Goal: Task Accomplishment & Management: Complete application form

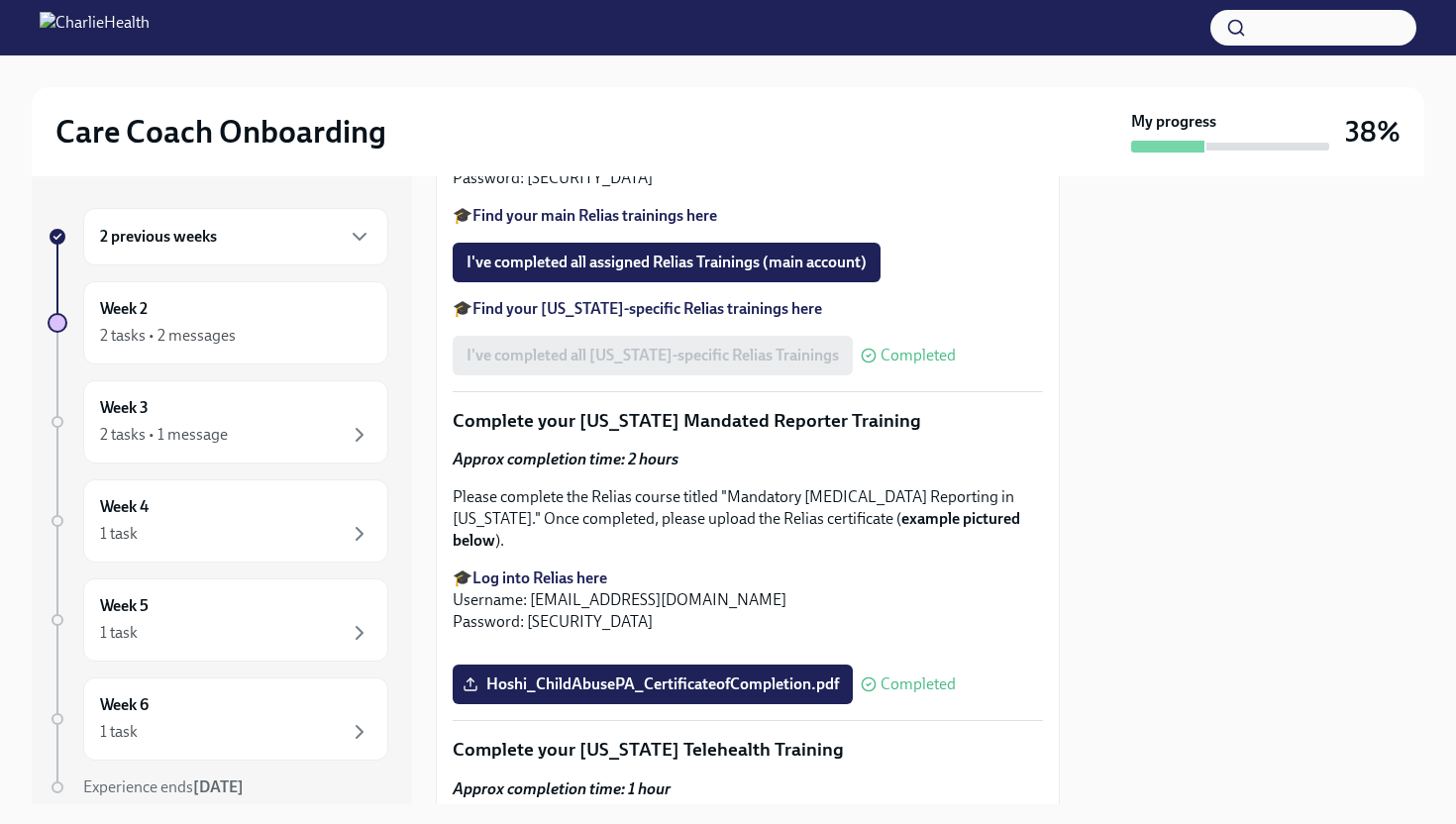
scroll to position [1692, 0]
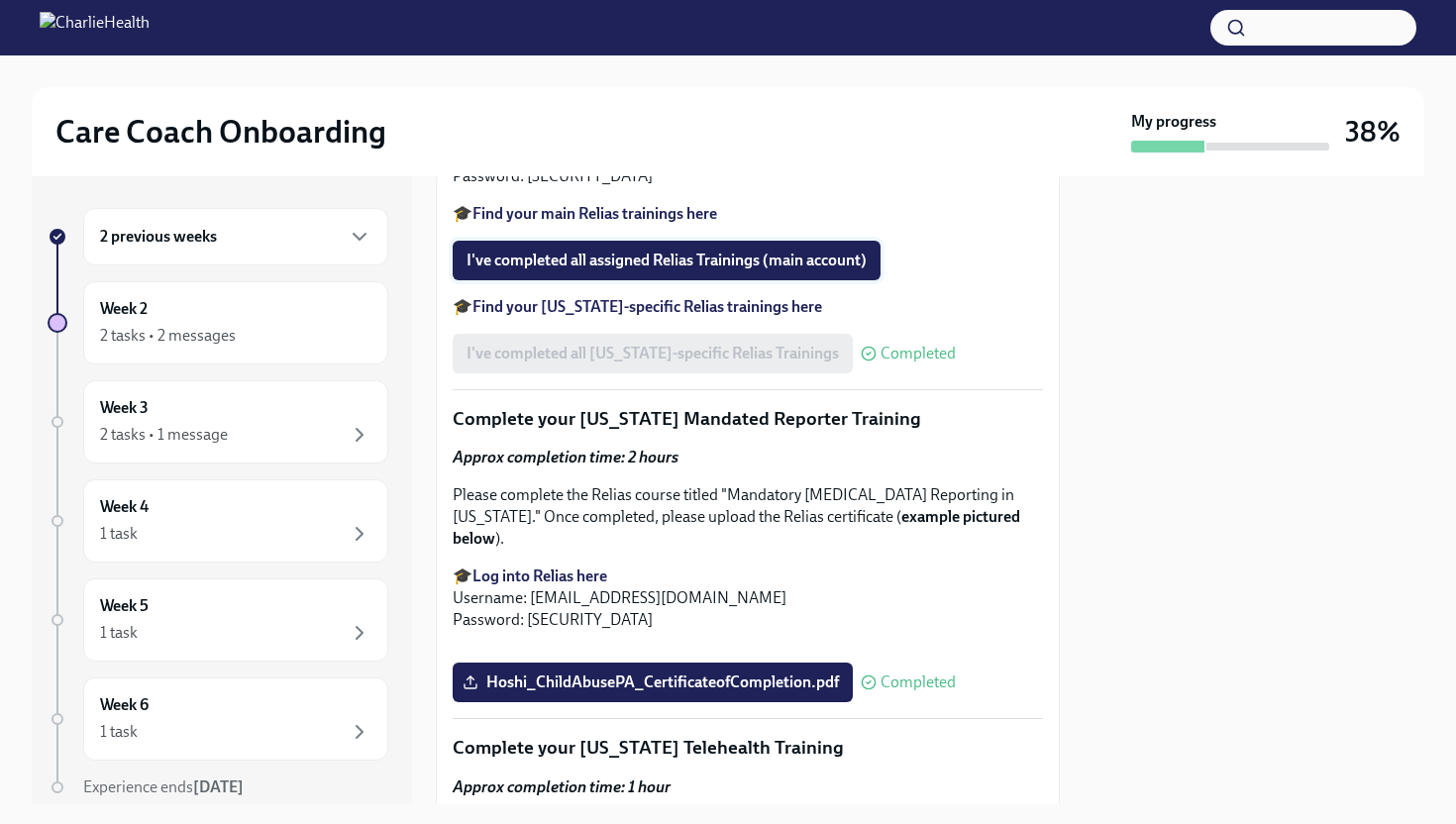
click at [759, 271] on span "I've completed all assigned Relias Trainings (main account)" at bounding box center [666, 261] width 400 height 20
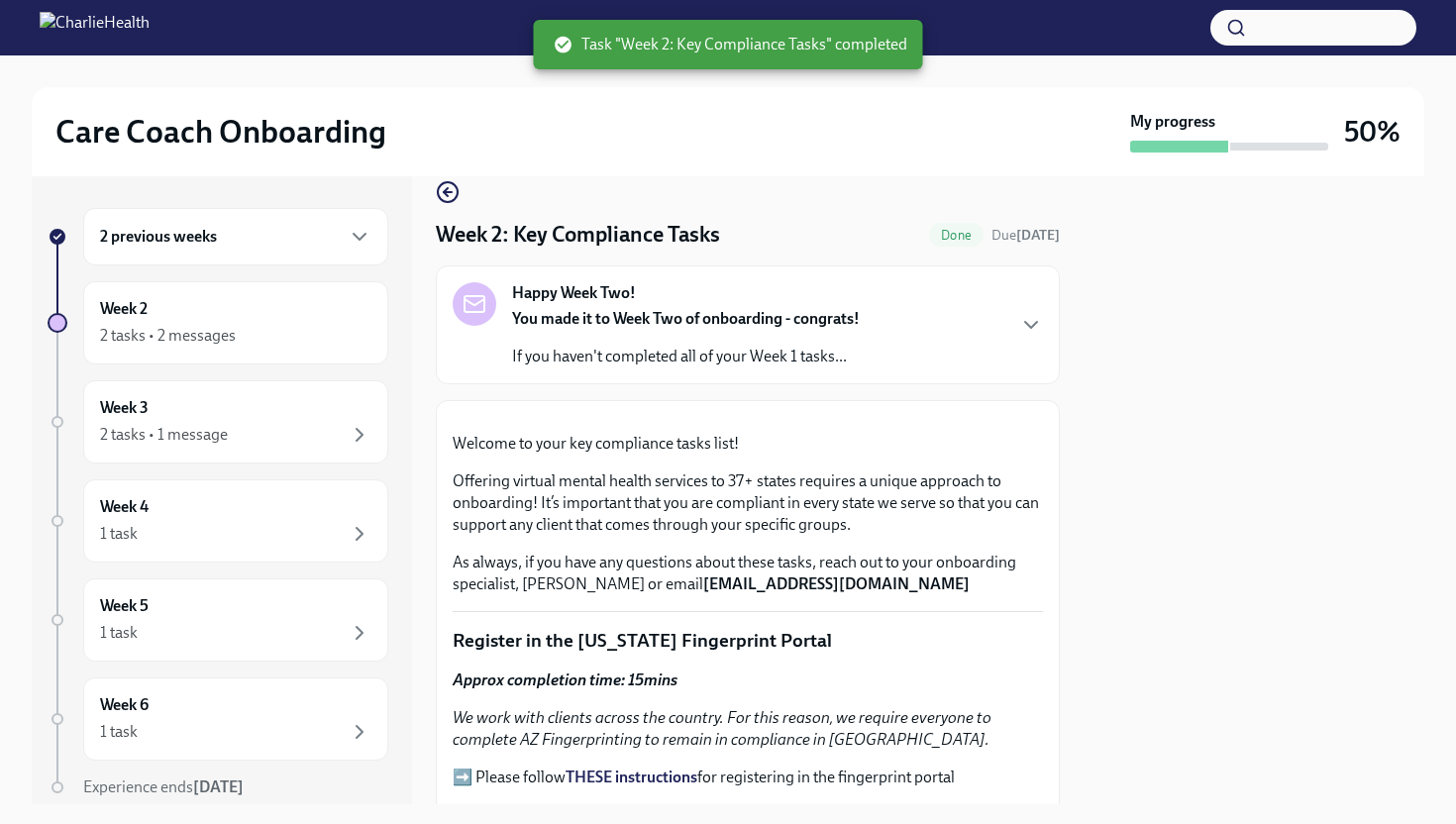
scroll to position [0, 0]
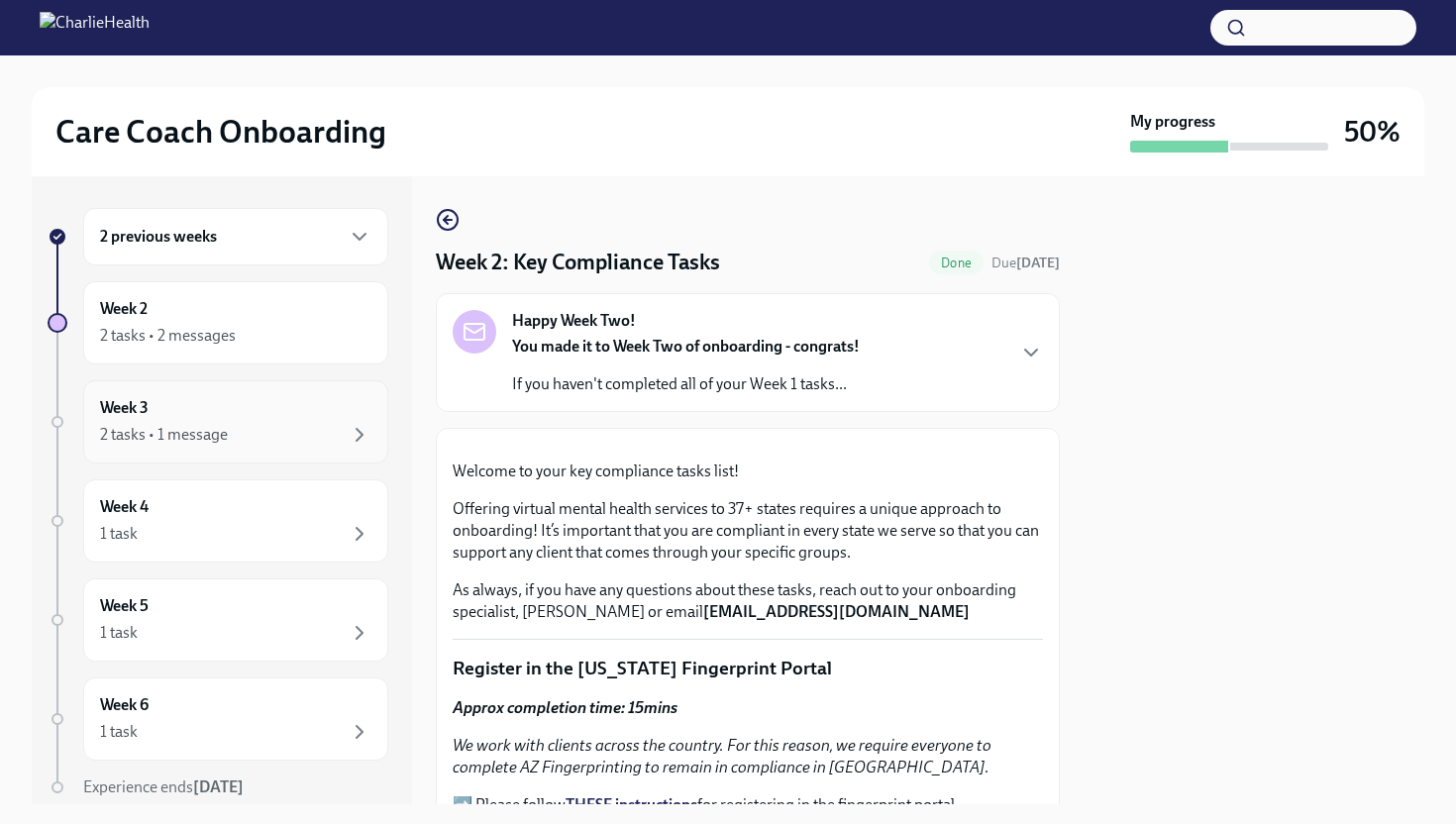
click at [228, 434] on div "2 tasks • 1 message" at bounding box center [236, 434] width 272 height 24
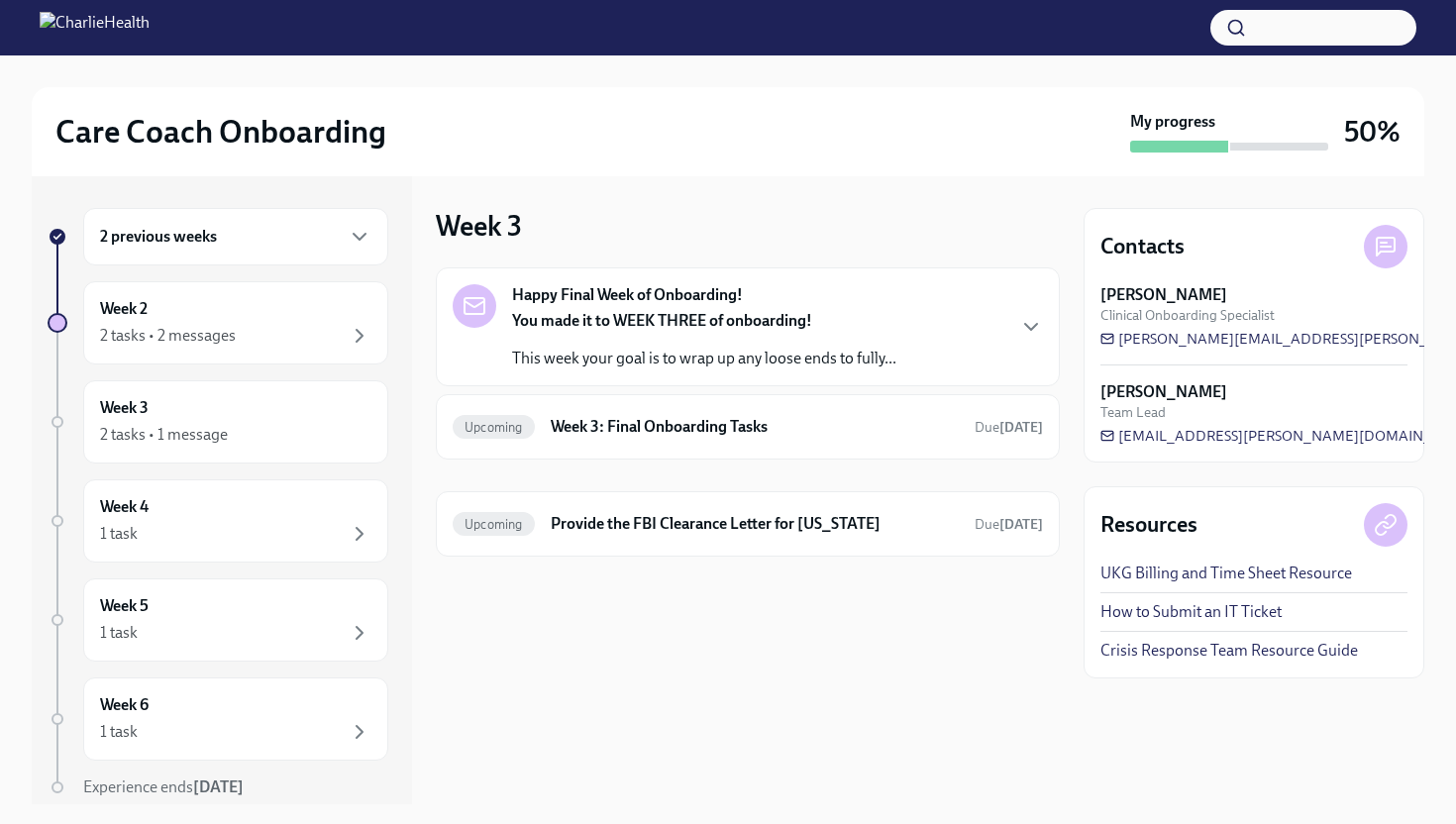
click at [847, 351] on p "This week your goal is to wrap up any loose ends to fully..." at bounding box center [703, 358] width 384 height 22
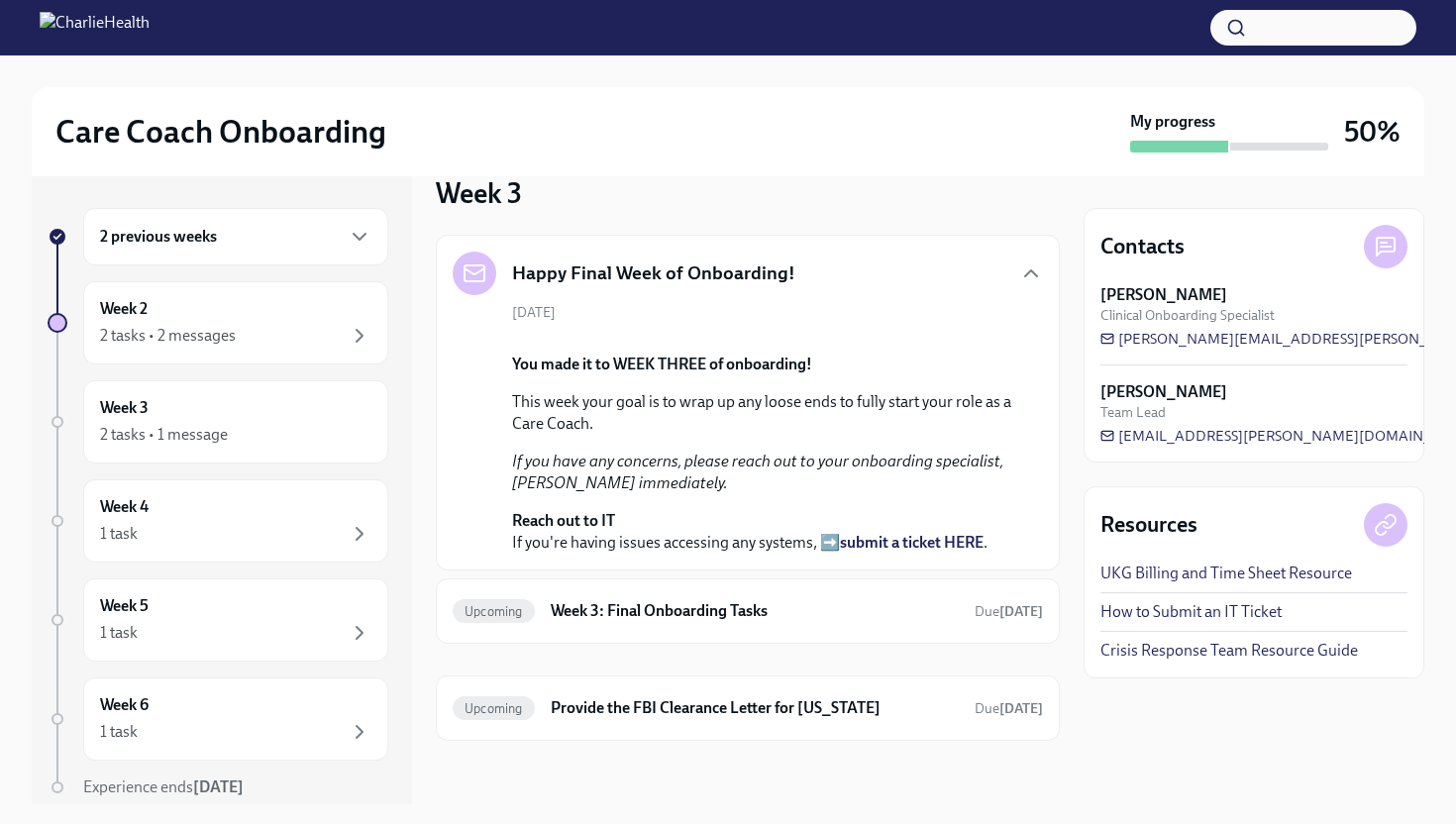
scroll to position [282, 0]
click at [789, 601] on h6 "Week 3: Final Onboarding Tasks" at bounding box center [754, 611] width 408 height 22
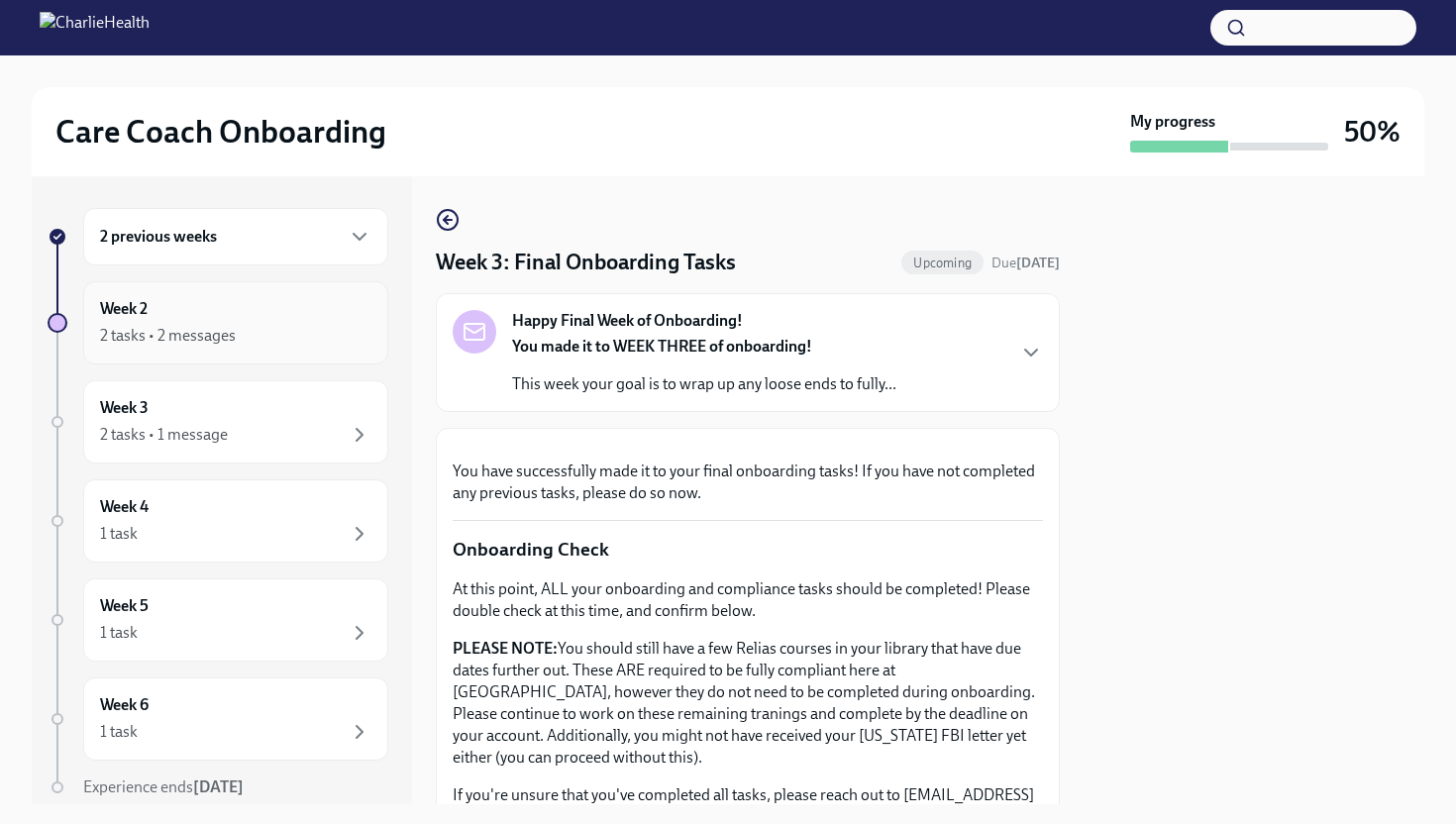
click at [219, 322] on div "Week 2 2 tasks • 2 messages" at bounding box center [236, 323] width 272 height 50
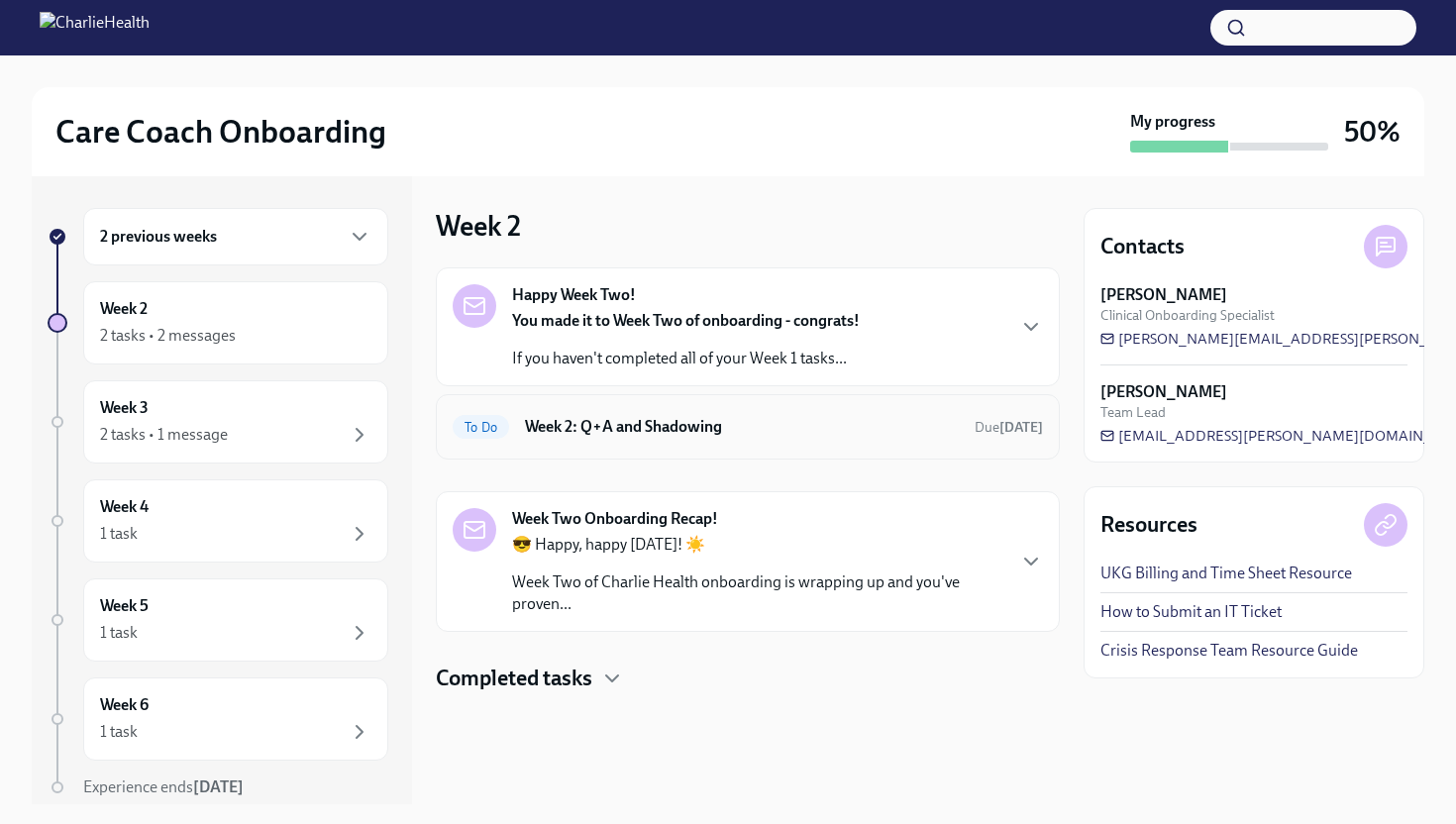
click at [695, 427] on h6 "Week 2: Q+A and Shadowing" at bounding box center [741, 426] width 433 height 22
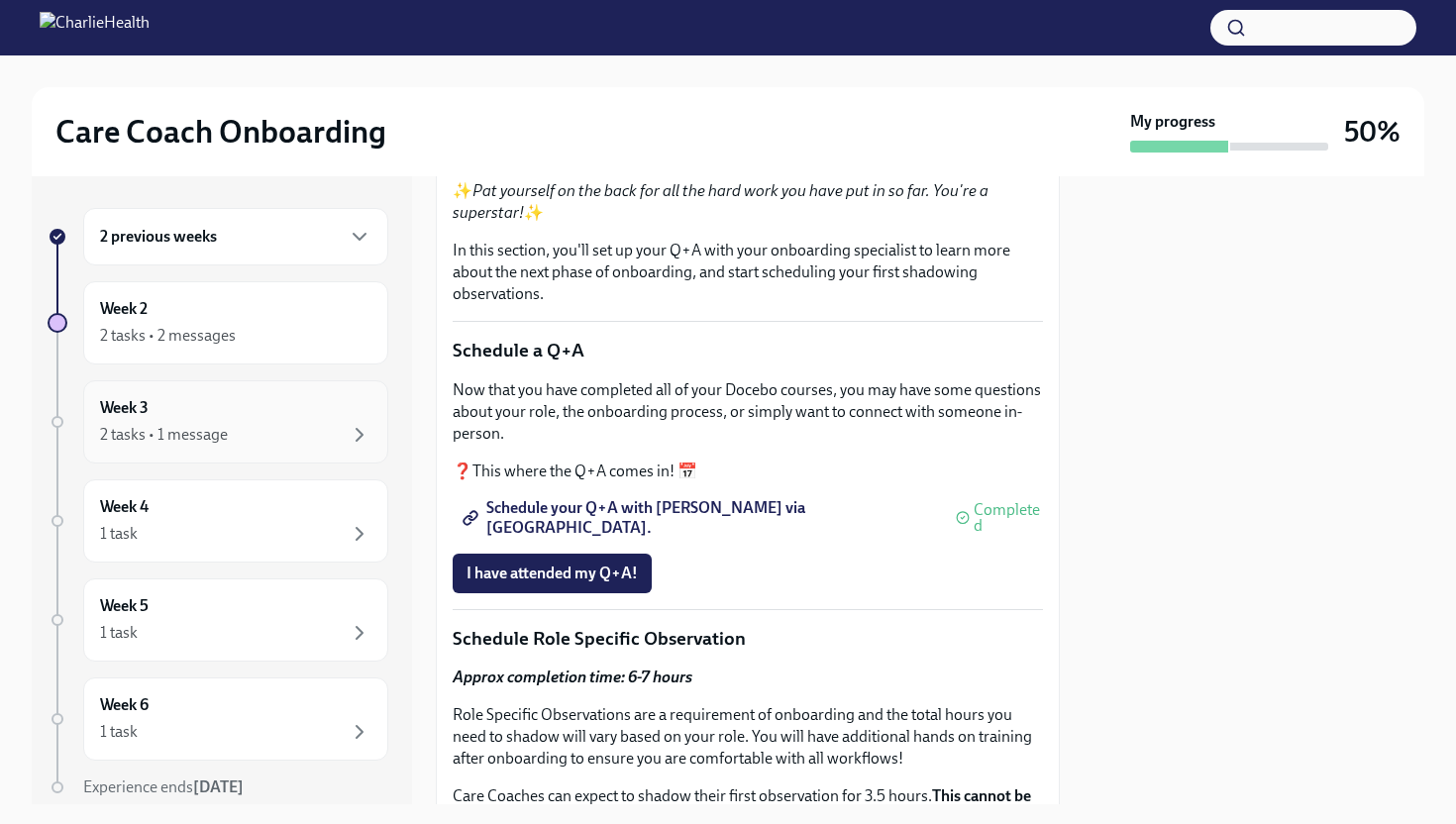
scroll to position [150, 0]
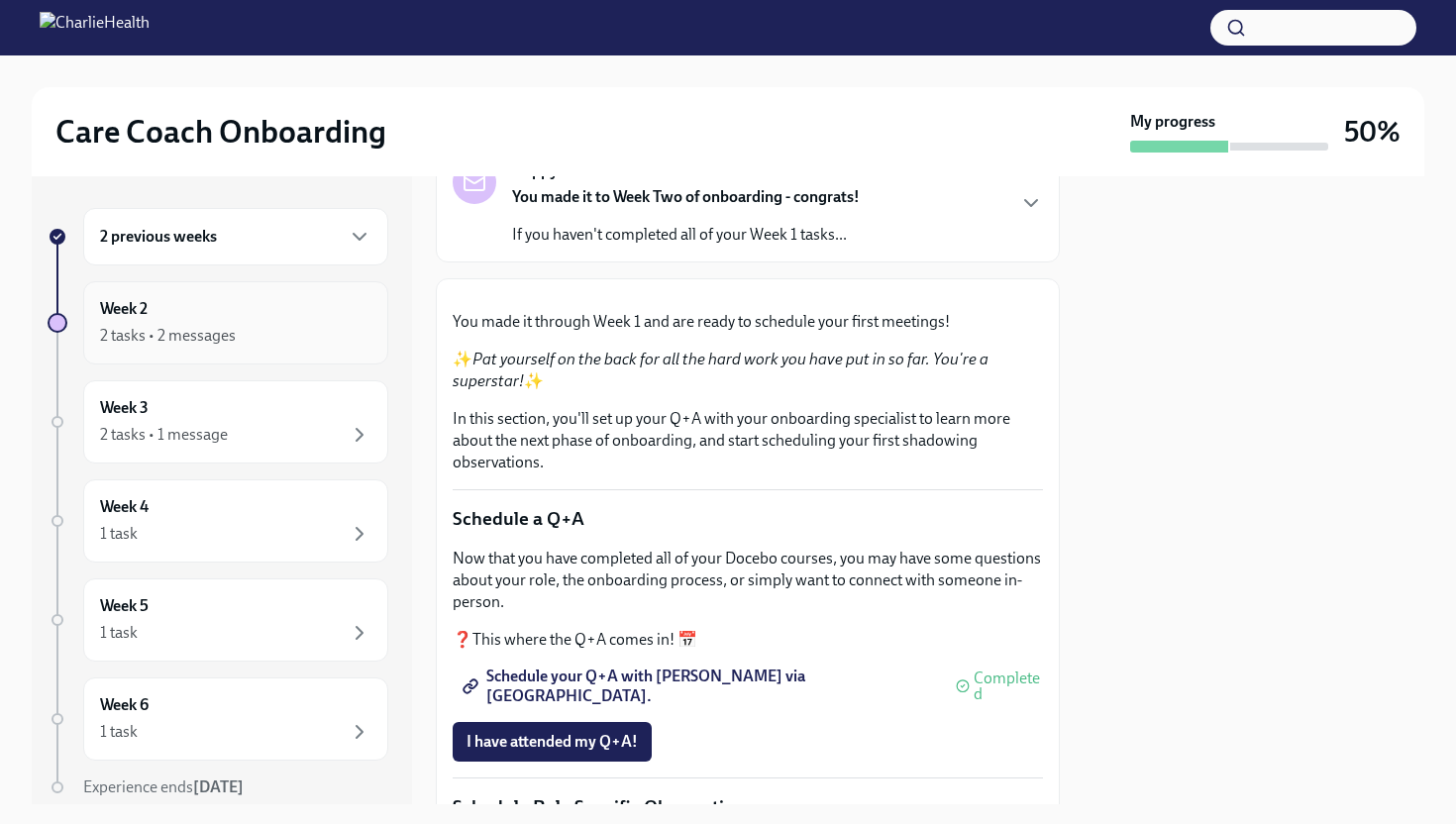
click at [350, 318] on div "Week 2 2 tasks • 2 messages" at bounding box center [236, 323] width 272 height 50
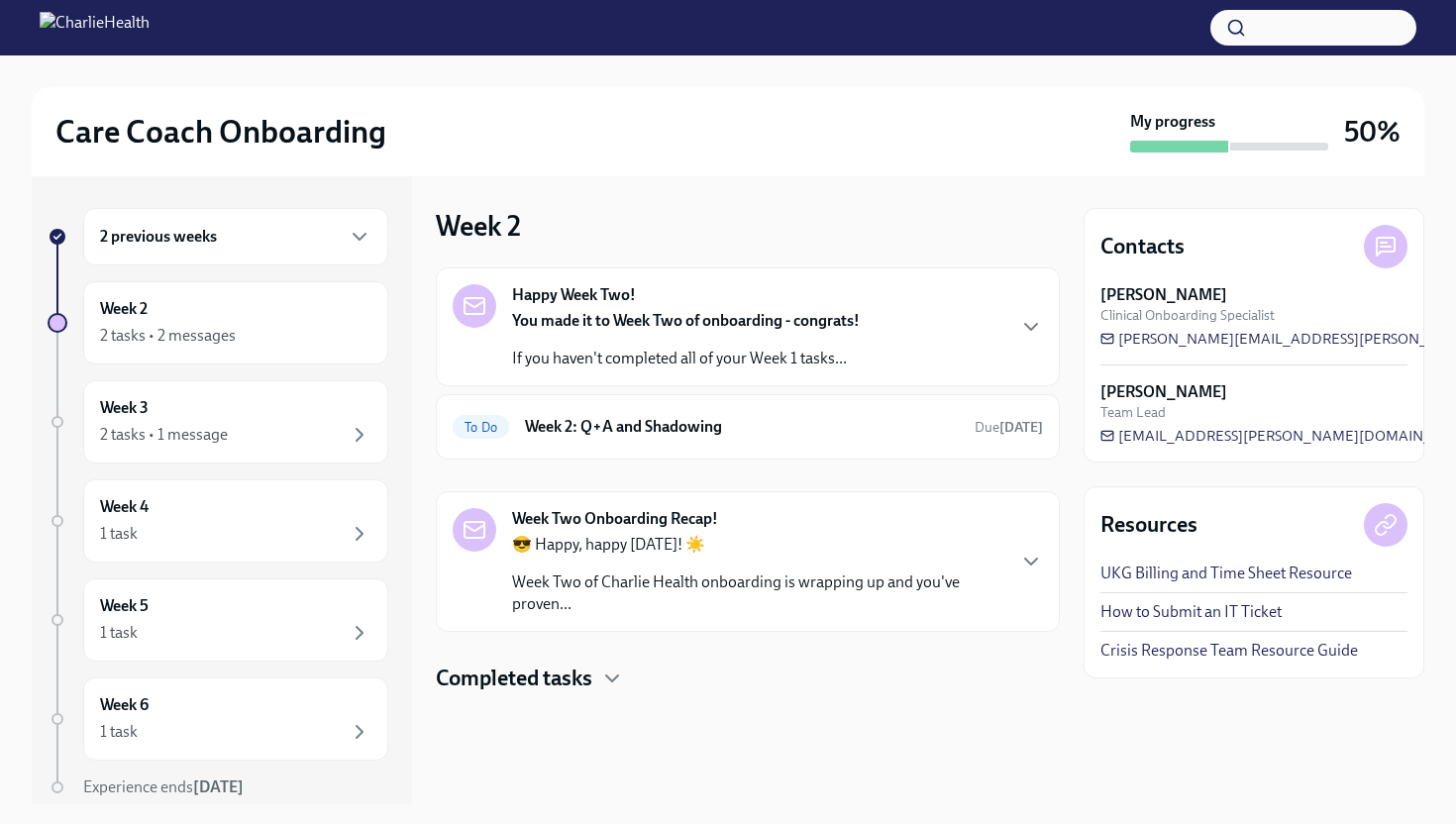
click at [586, 673] on h4 "Completed tasks" at bounding box center [514, 678] width 157 height 30
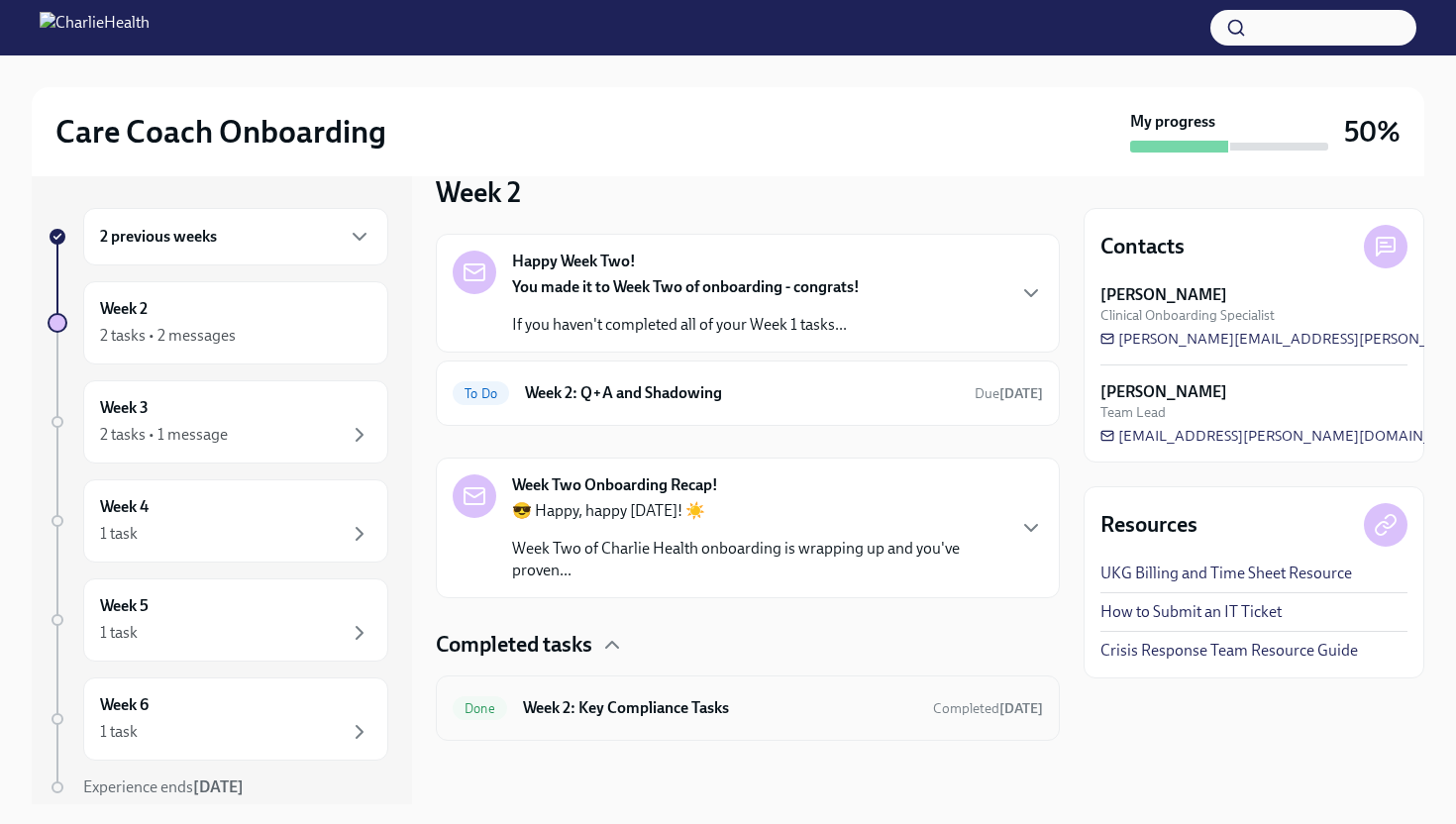
click at [629, 700] on h6 "Week 2: Key Compliance Tasks" at bounding box center [719, 708] width 394 height 22
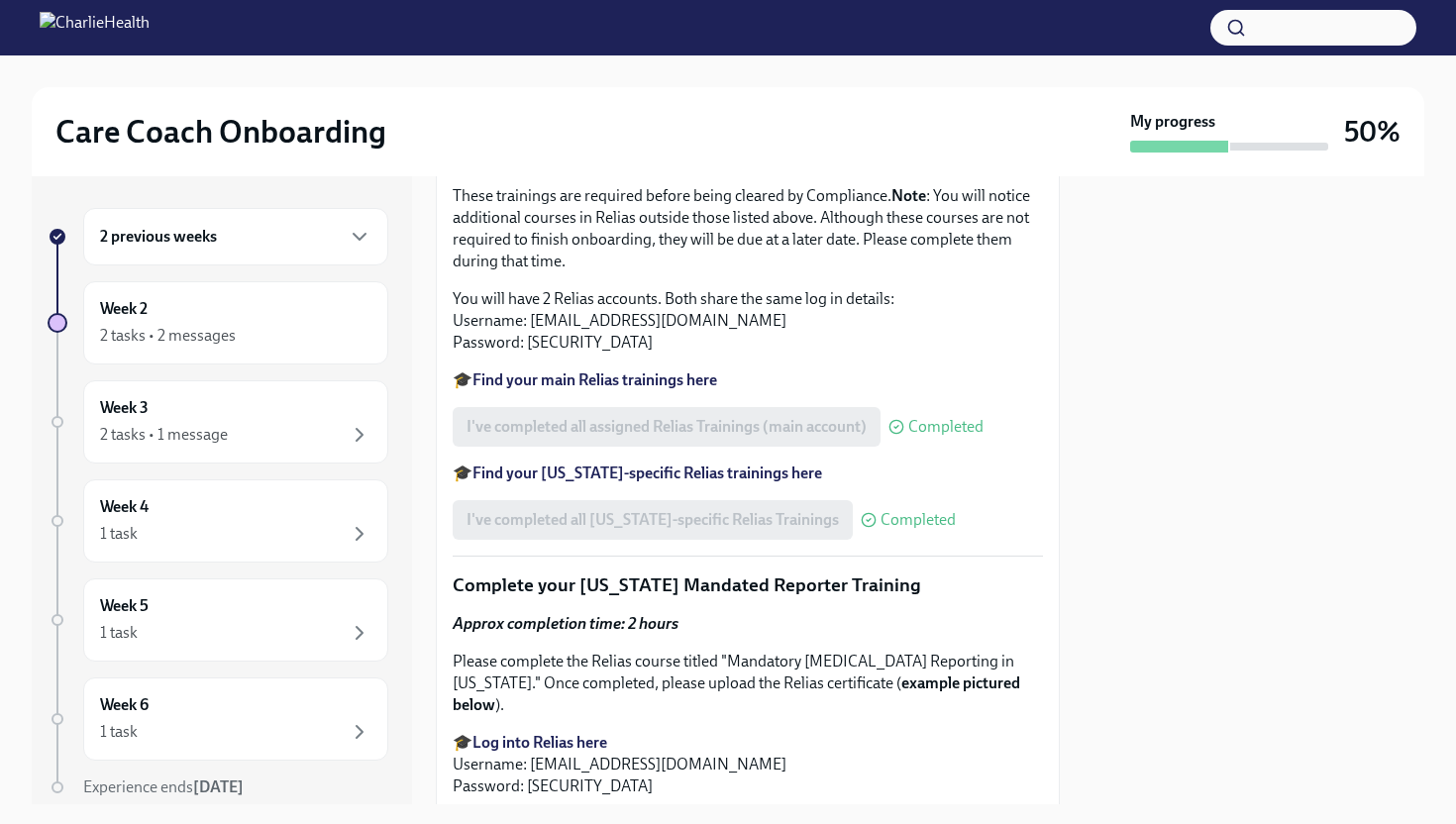
scroll to position [1591, 0]
click at [613, 388] on strong "Find your main Relias trainings here" at bounding box center [594, 378] width 245 height 19
